Goal: Find specific page/section: Find specific page/section

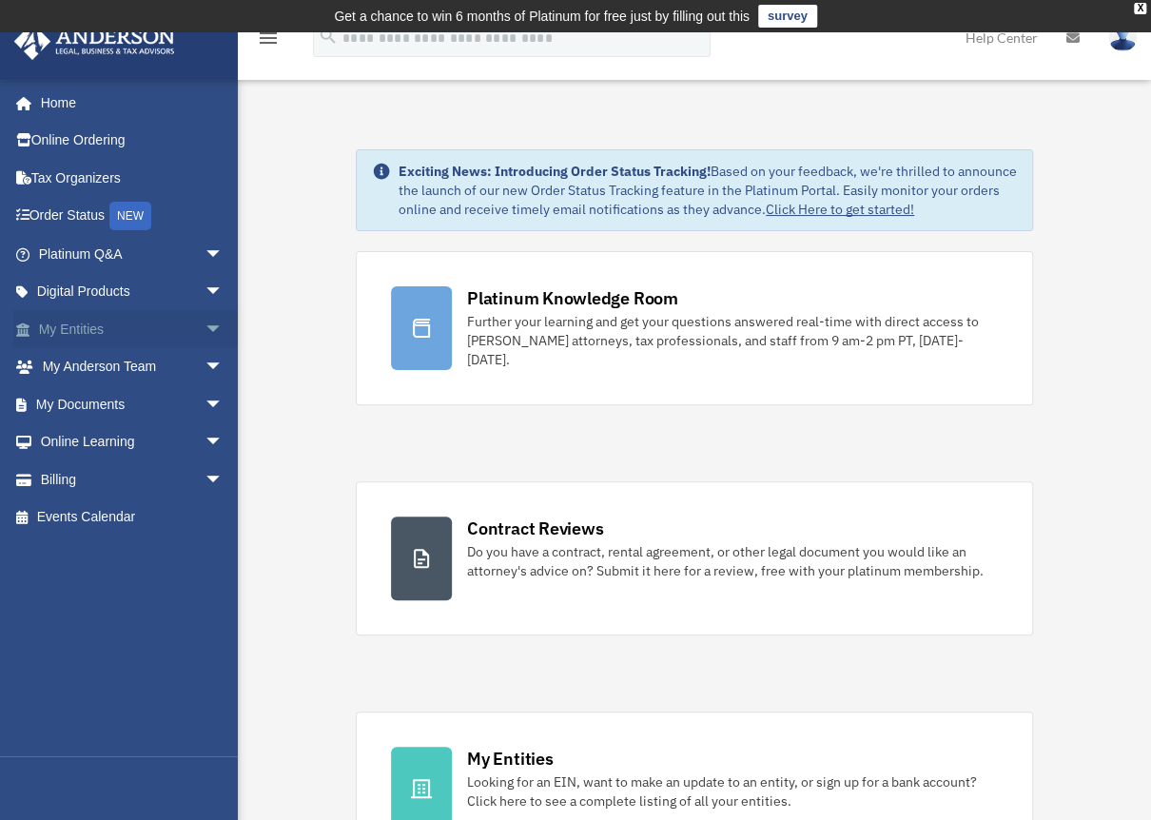
click at [76, 326] on link "My Entities arrow_drop_down" at bounding box center [132, 329] width 239 height 38
click at [204, 324] on span "arrow_drop_down" at bounding box center [223, 329] width 38 height 39
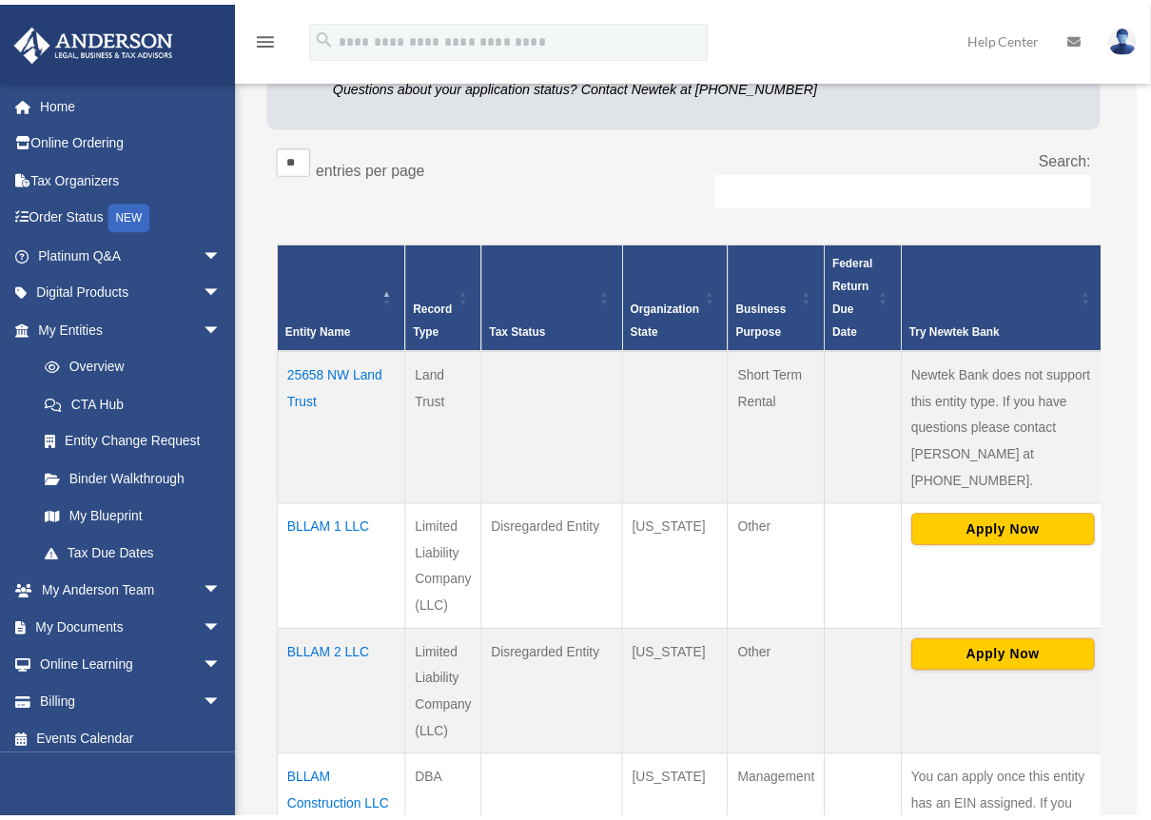
scroll to position [285, 0]
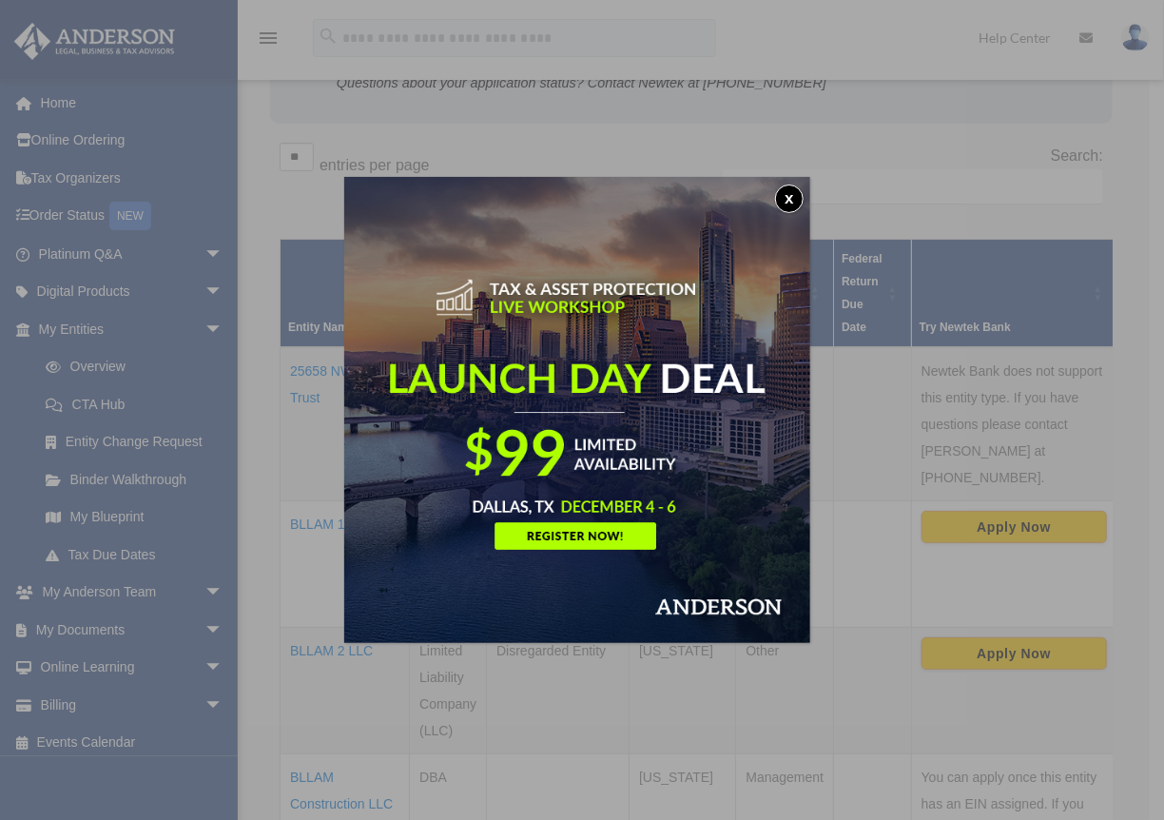
click at [793, 196] on button "x" at bounding box center [789, 198] width 29 height 29
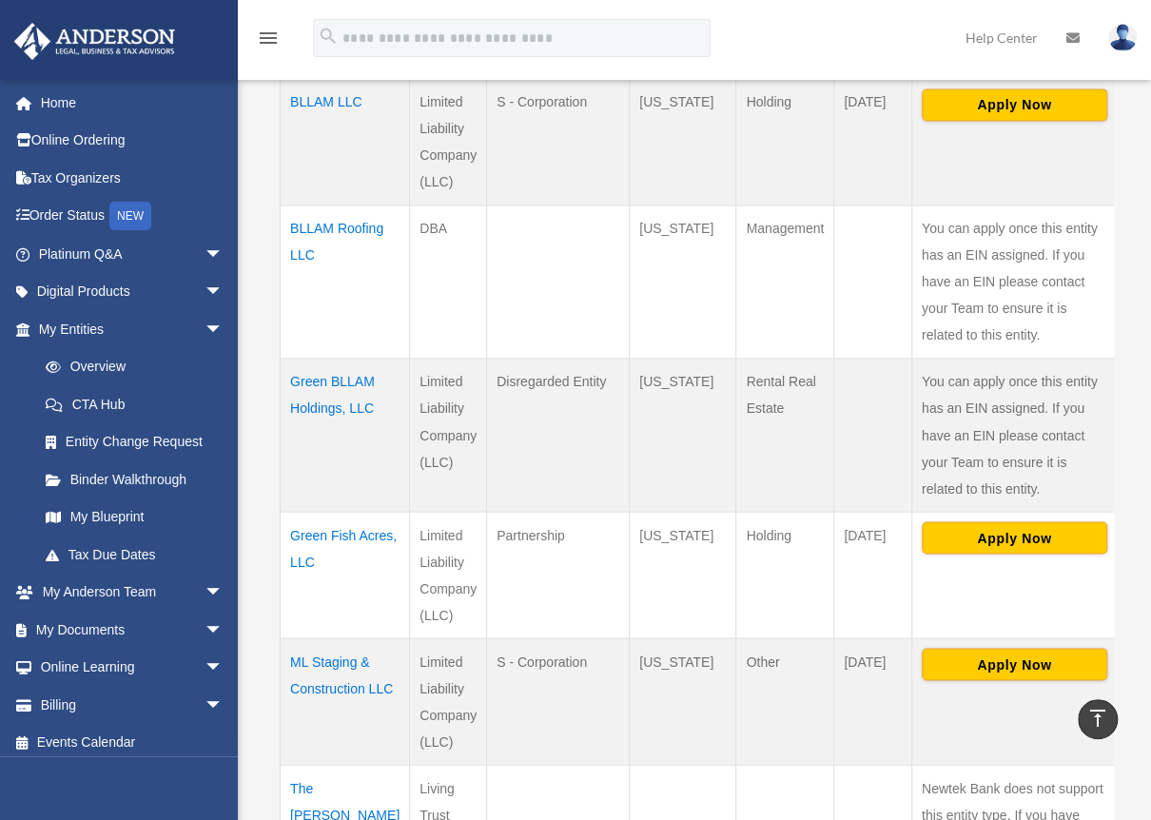
scroll to position [1141, 0]
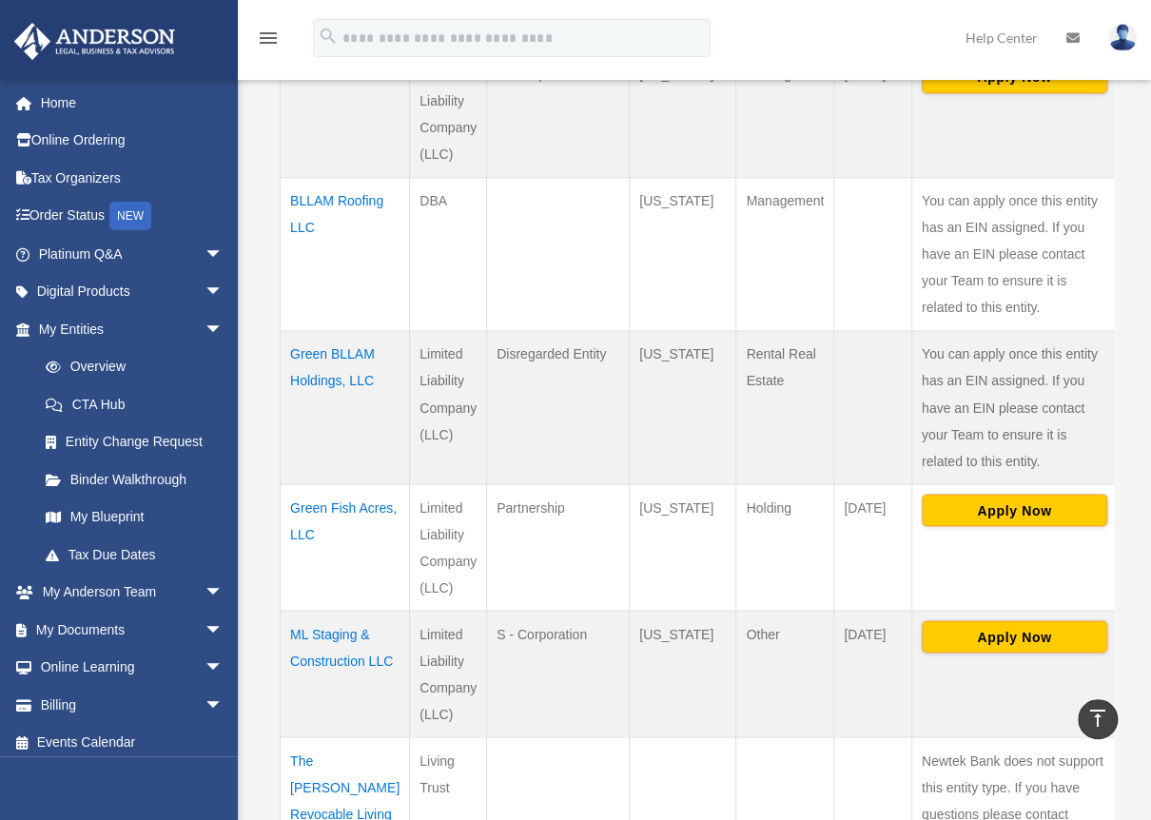
drag, startPoint x: 345, startPoint y: 409, endPoint x: 271, endPoint y: 317, distance: 118.4
click at [271, 317] on div "** ** ** *** entries per page Search: Entity Name Record Type Tax Status Organi…" at bounding box center [691, 125] width 843 height 1697
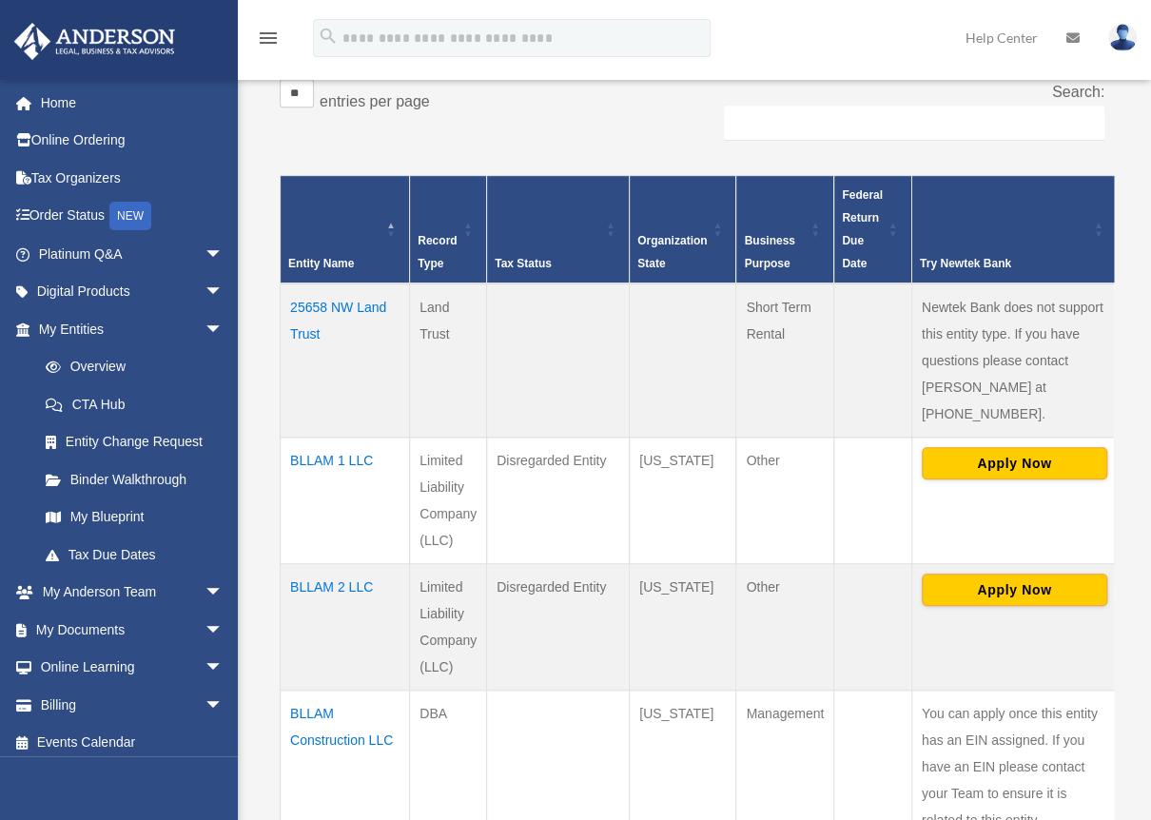
scroll to position [380, 0]
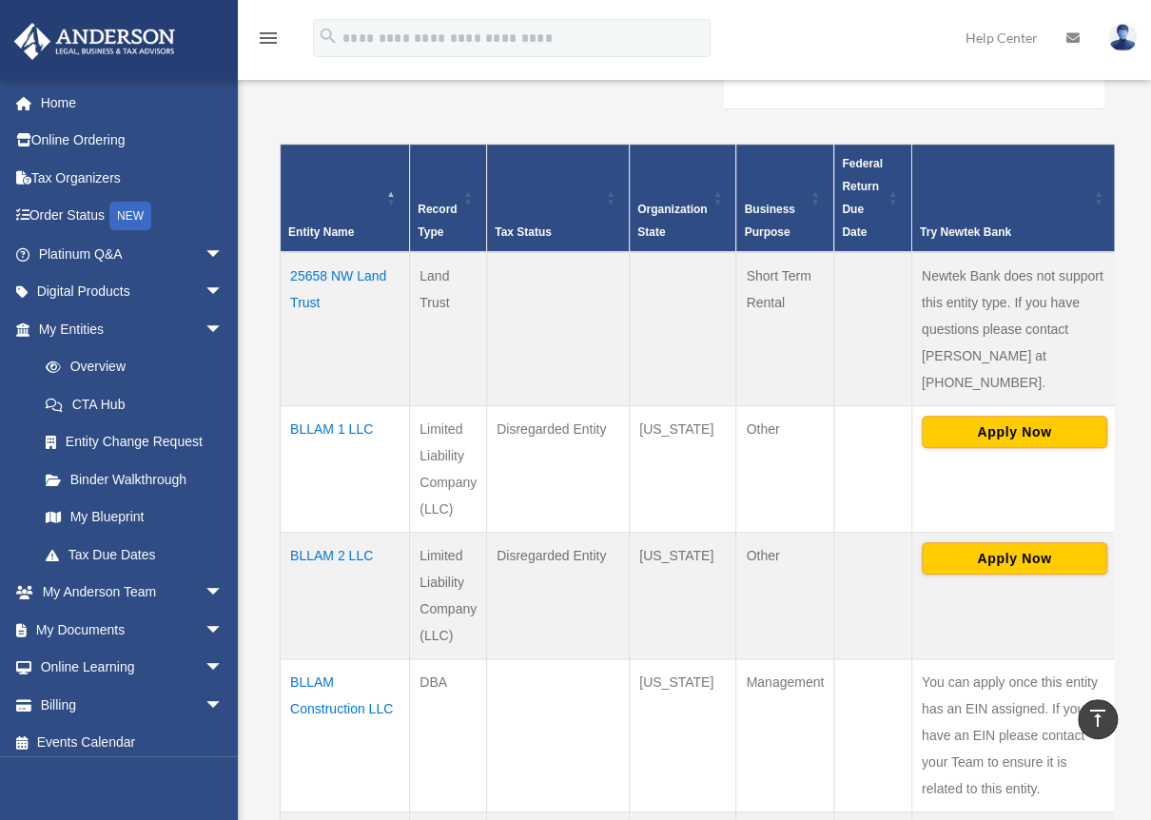
click at [552, 320] on td at bounding box center [558, 329] width 143 height 154
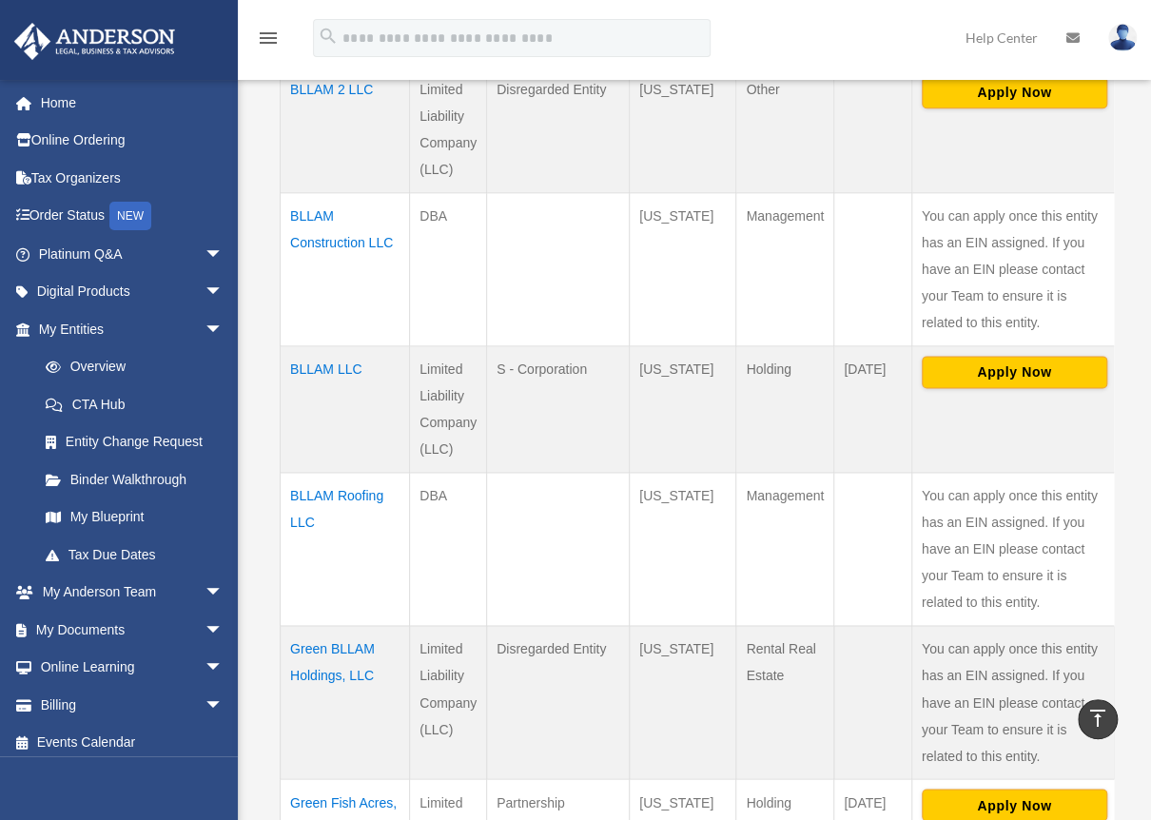
scroll to position [856, 0]
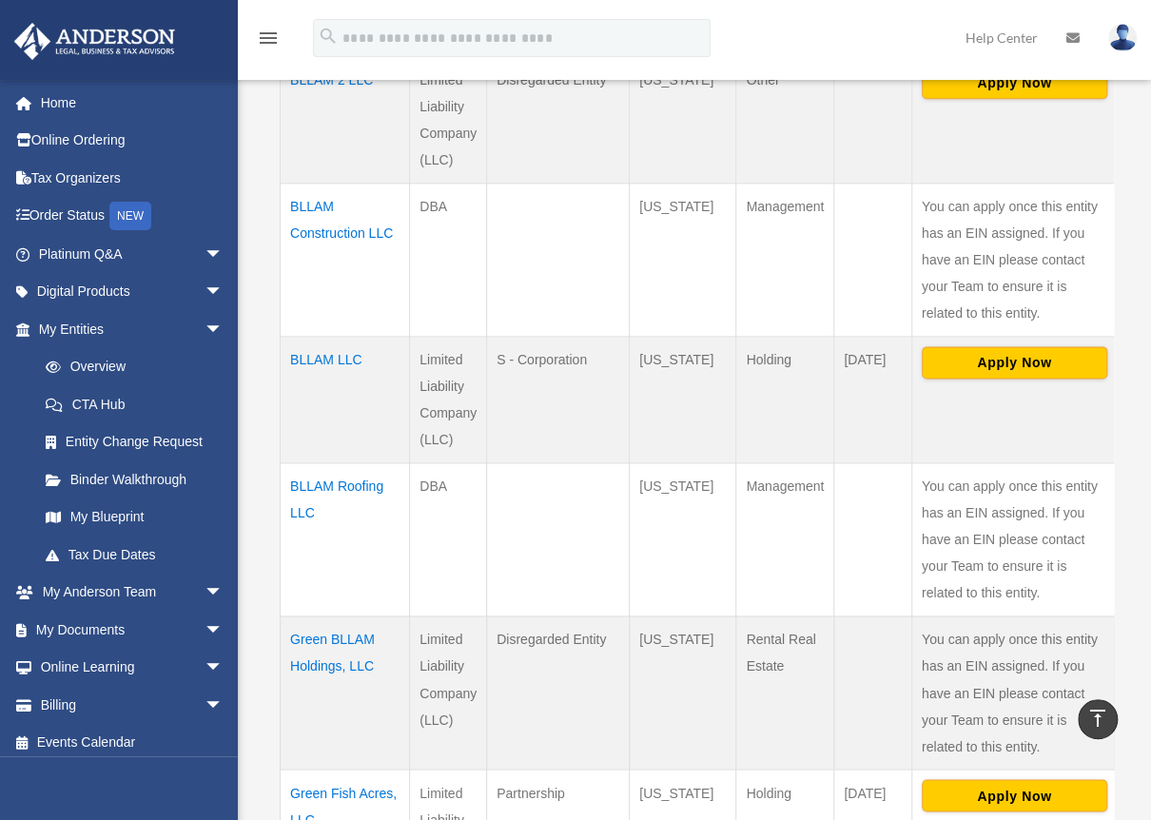
drag, startPoint x: 331, startPoint y: 691, endPoint x: 287, endPoint y: 619, distance: 84.5
click at [287, 619] on td "Green BLLAM Holdings, LLC" at bounding box center [345, 692] width 129 height 153
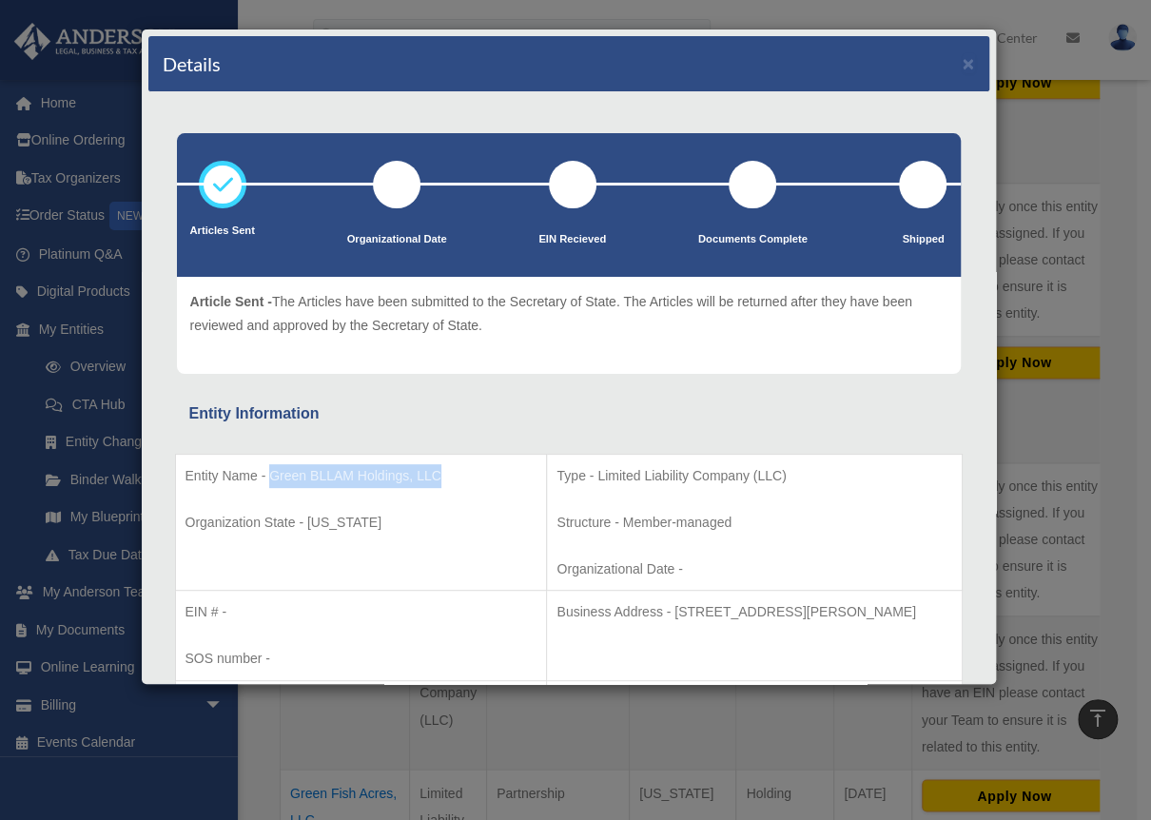
drag, startPoint x: 271, startPoint y: 473, endPoint x: 443, endPoint y: 480, distance: 172.3
click at [443, 480] on p "Entity Name - Green BLLAM Holdings, LLC" at bounding box center [361, 476] width 352 height 24
copy p "Green BLLAM Holdings, LLC"
